Goal: Find specific fact

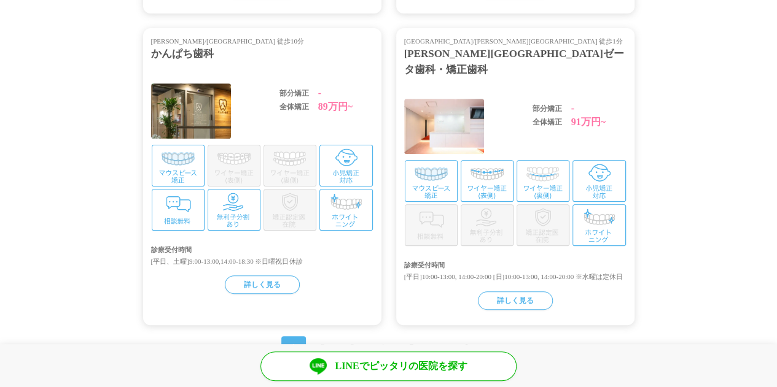
scroll to position [2693, 0]
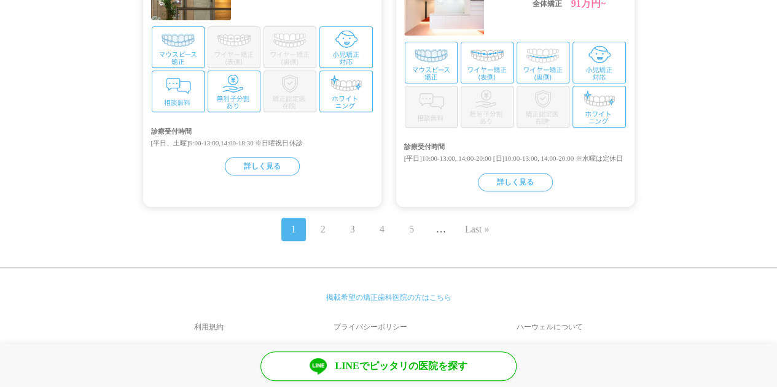
click at [554, 313] on link "ハーウェルについて" at bounding box center [549, 326] width 169 height 29
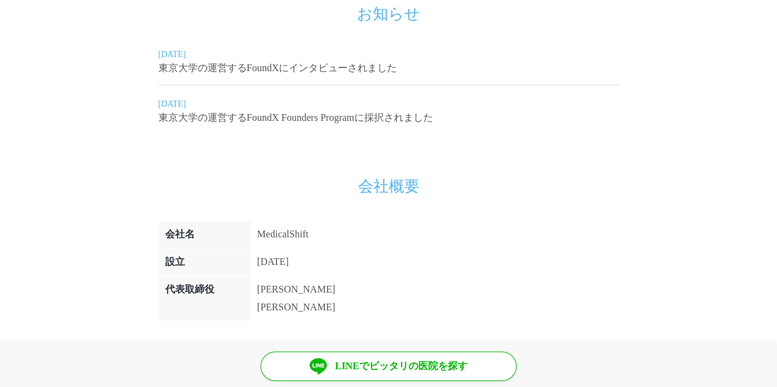
scroll to position [830, 0]
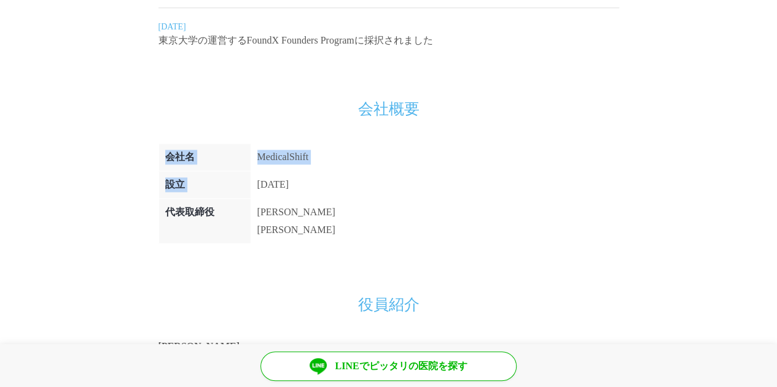
drag, startPoint x: 257, startPoint y: 165, endPoint x: 332, endPoint y: 171, distance: 75.1
click at [332, 171] on div "会社名 MedicalShift 設立 2019年10月 代表取締役 宮井 崇行 堀 琢馬" at bounding box center [388, 193] width 460 height 101
click at [332, 165] on div "会社名 MedicalShift 設立 2019年10月 代表取締役 宮井 崇行 堀 琢馬" at bounding box center [388, 193] width 460 height 101
drag, startPoint x: 319, startPoint y: 166, endPoint x: 254, endPoint y: 170, distance: 65.8
click at [254, 171] on td "2019年10月" at bounding box center [295, 185] width 91 height 28
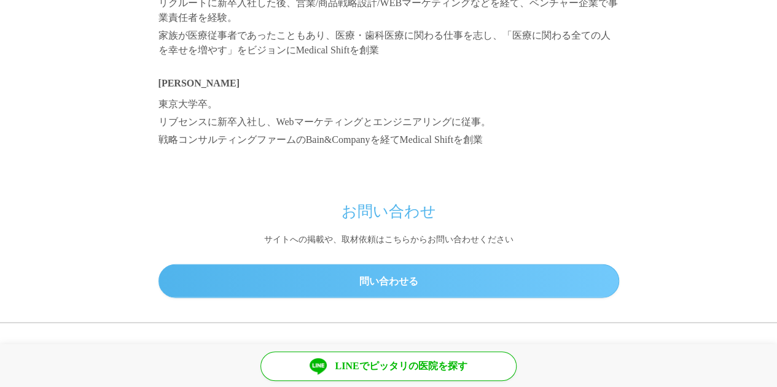
scroll to position [1260, 0]
